Goal: Information Seeking & Learning: Learn about a topic

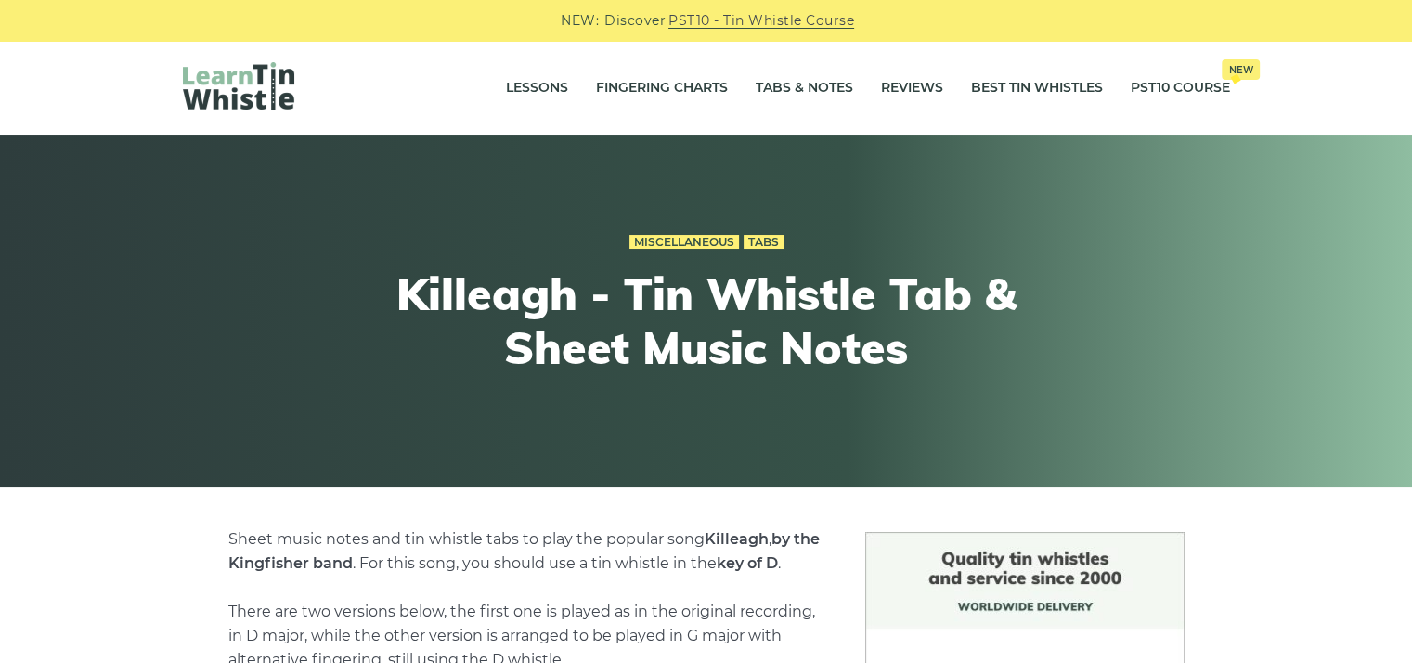
click at [365, 312] on h1 "Killeagh - Tin Whistle Tab & Sheet Music Notes" at bounding box center [706, 320] width 683 height 107
